Goal: Task Accomplishment & Management: Use online tool/utility

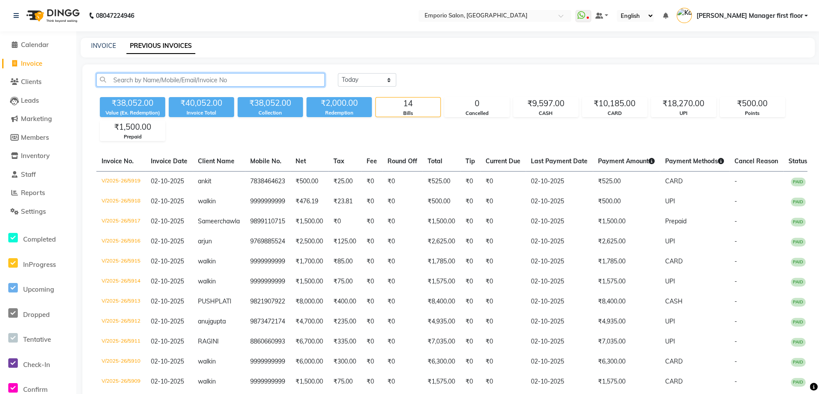
click at [136, 78] on input "text" at bounding box center [210, 80] width 228 height 14
click at [35, 68] on link "Invoice" at bounding box center [38, 64] width 72 height 10
select select "service"
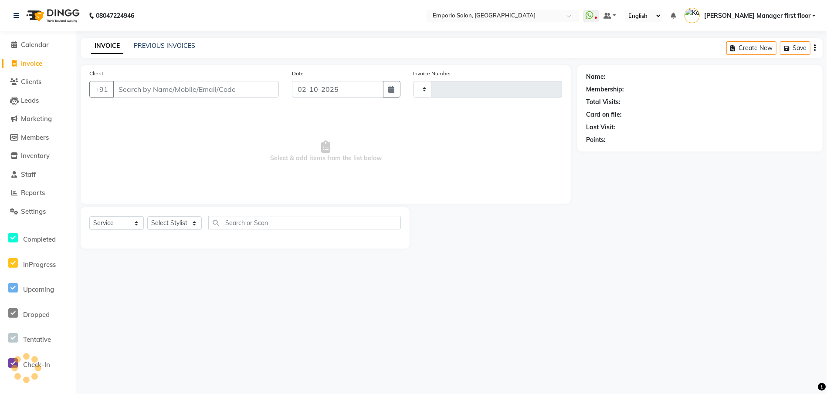
type input "5922"
select select "6332"
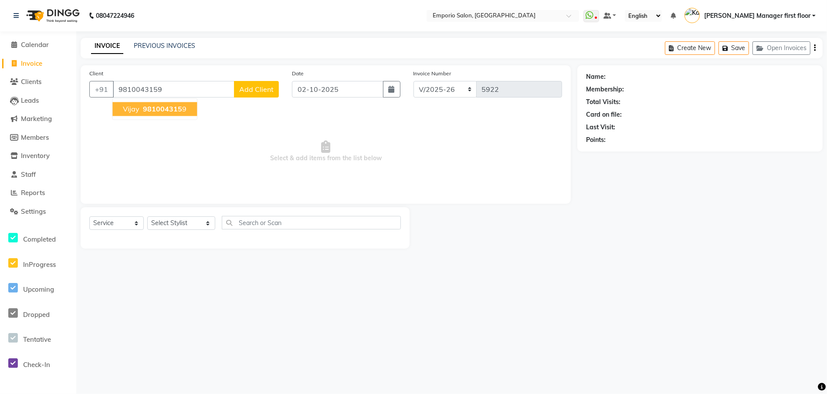
type input "9810043159"
select select "1: Object"
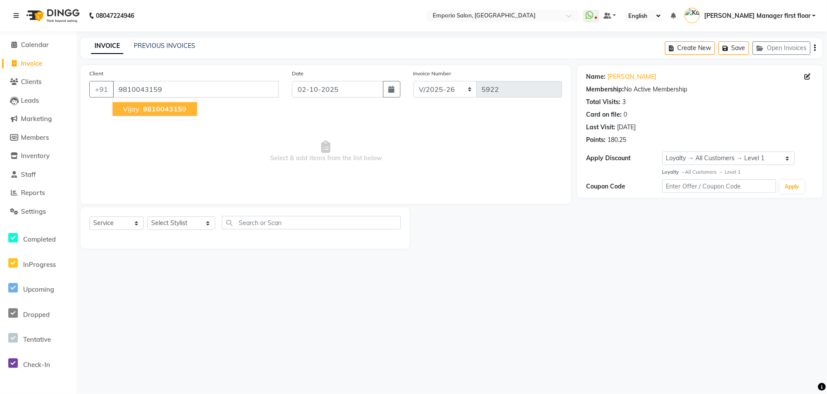
click at [158, 112] on span "981004315" at bounding box center [162, 109] width 39 height 9
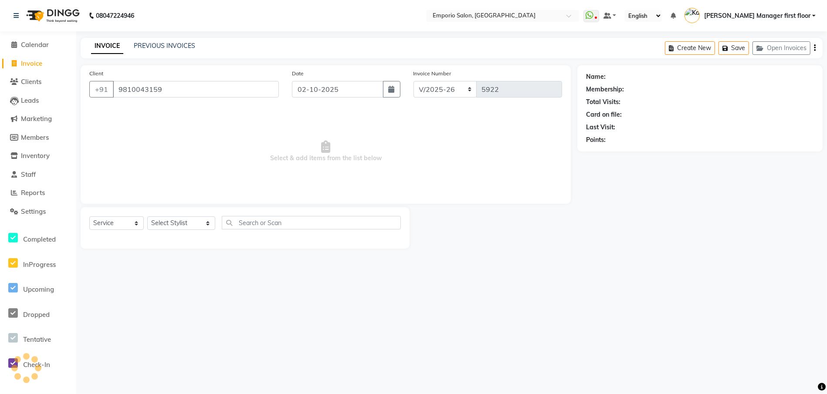
select select "1: Object"
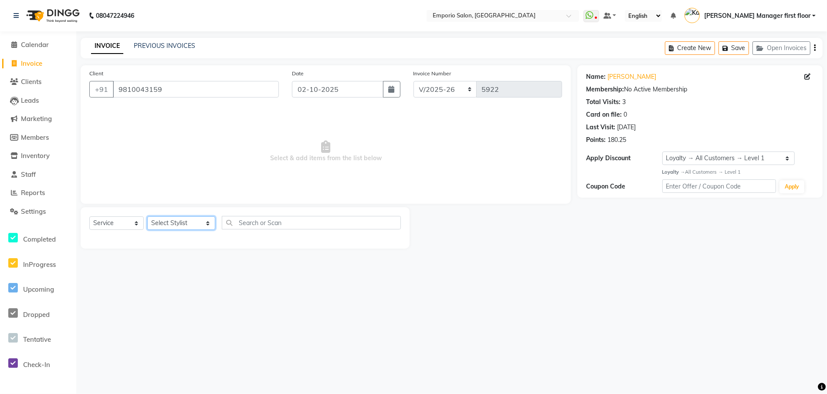
click at [188, 222] on select "Select Stylist [PERSON_NAME] beauty Archana [PERSON_NAME] [PERSON_NAME] [PERSON…" at bounding box center [181, 224] width 68 height 14
select select "47514"
click at [147, 217] on select "Select Stylist [PERSON_NAME] beauty Archana [PERSON_NAME] [PERSON_NAME] [PERSON…" at bounding box center [181, 224] width 68 height 14
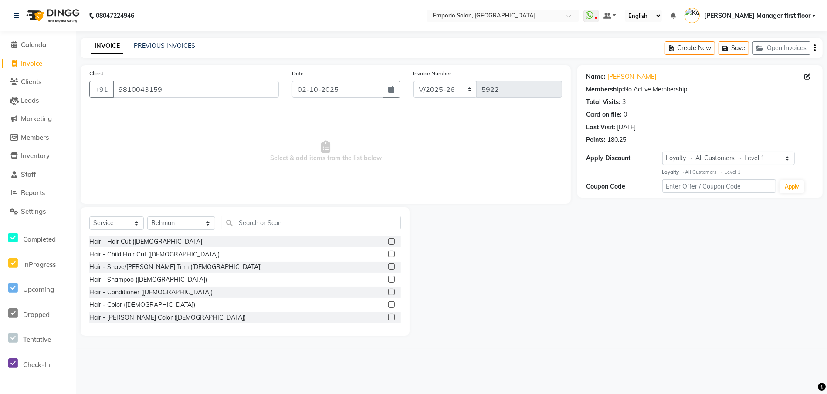
click at [388, 241] on label at bounding box center [391, 241] width 7 height 7
click at [388, 241] on input "checkbox" at bounding box center [391, 242] width 6 height 6
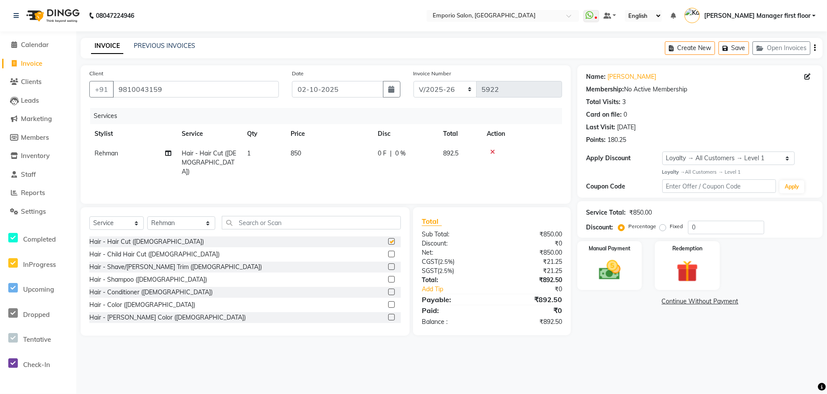
checkbox input "false"
click at [306, 153] on td "850" at bounding box center [328, 163] width 87 height 38
select select "47514"
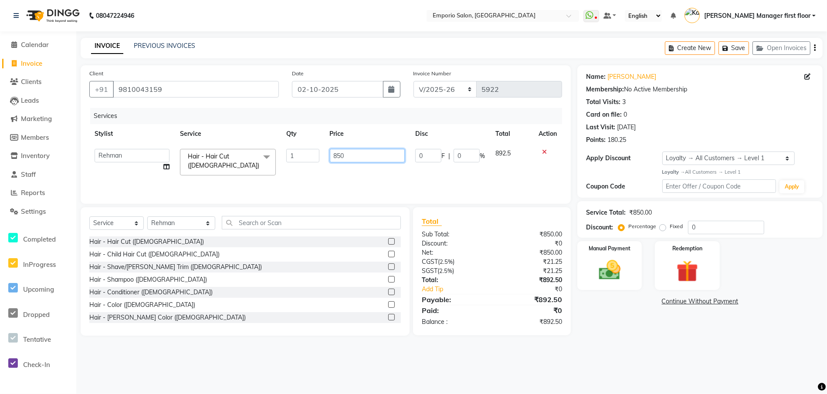
click at [350, 154] on input "850" at bounding box center [367, 156] width 75 height 14
type input "8"
type input "1000"
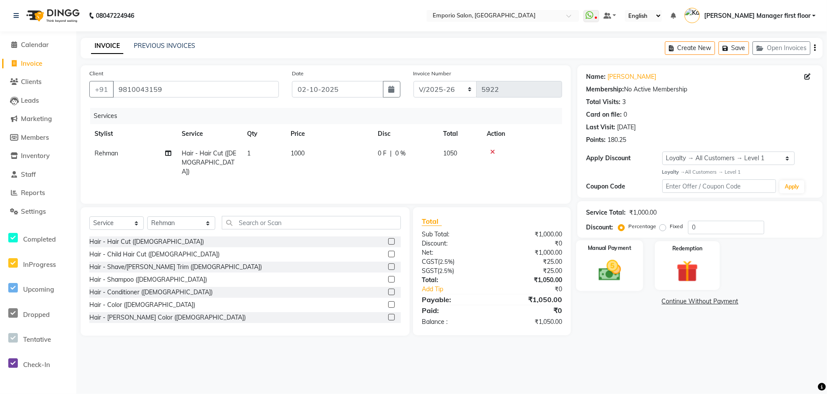
click at [610, 273] on img at bounding box center [609, 271] width 37 height 26
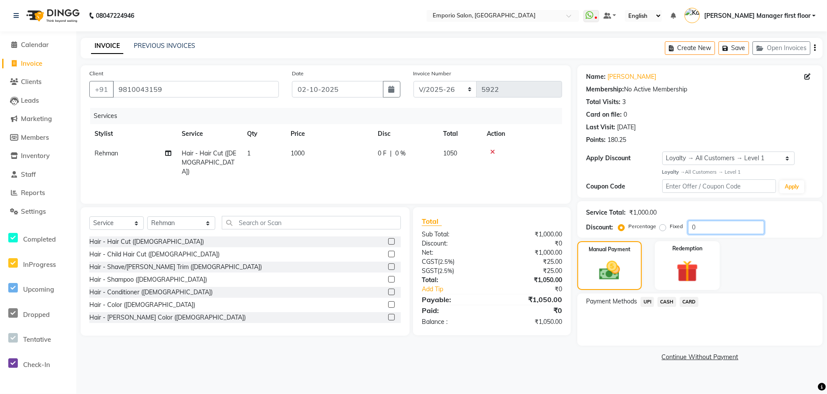
click at [717, 230] on input "0" at bounding box center [726, 228] width 76 height 14
type input "5"
drag, startPoint x: 717, startPoint y: 230, endPoint x: 666, endPoint y: 302, distance: 88.5
click at [666, 302] on span "CASH" at bounding box center [667, 302] width 19 height 10
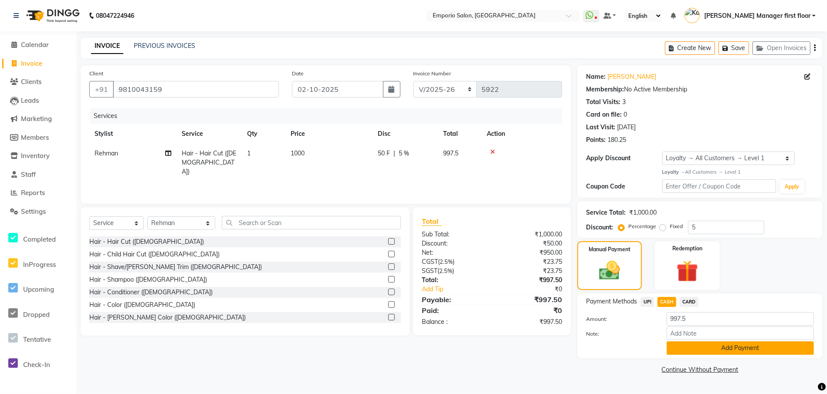
click at [699, 347] on button "Add Payment" at bounding box center [740, 349] width 147 height 14
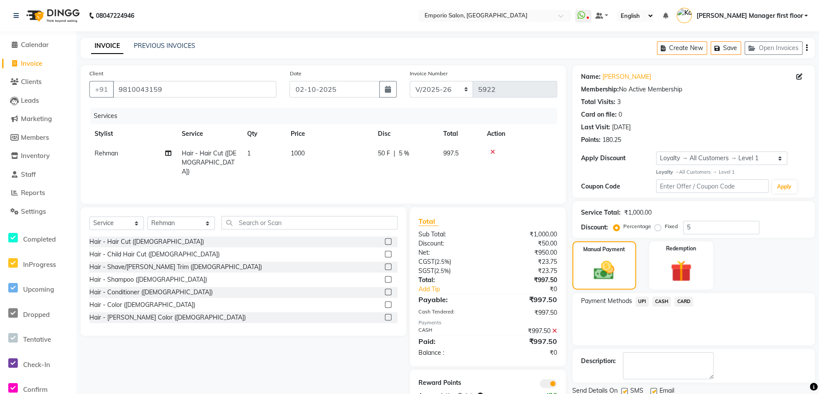
scroll to position [31, 0]
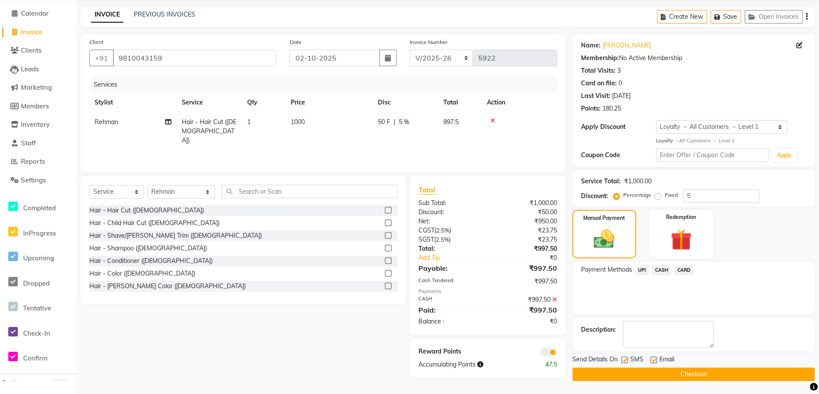
click at [681, 372] on button "Checkout" at bounding box center [693, 375] width 242 height 14
